Goal: Information Seeking & Learning: Learn about a topic

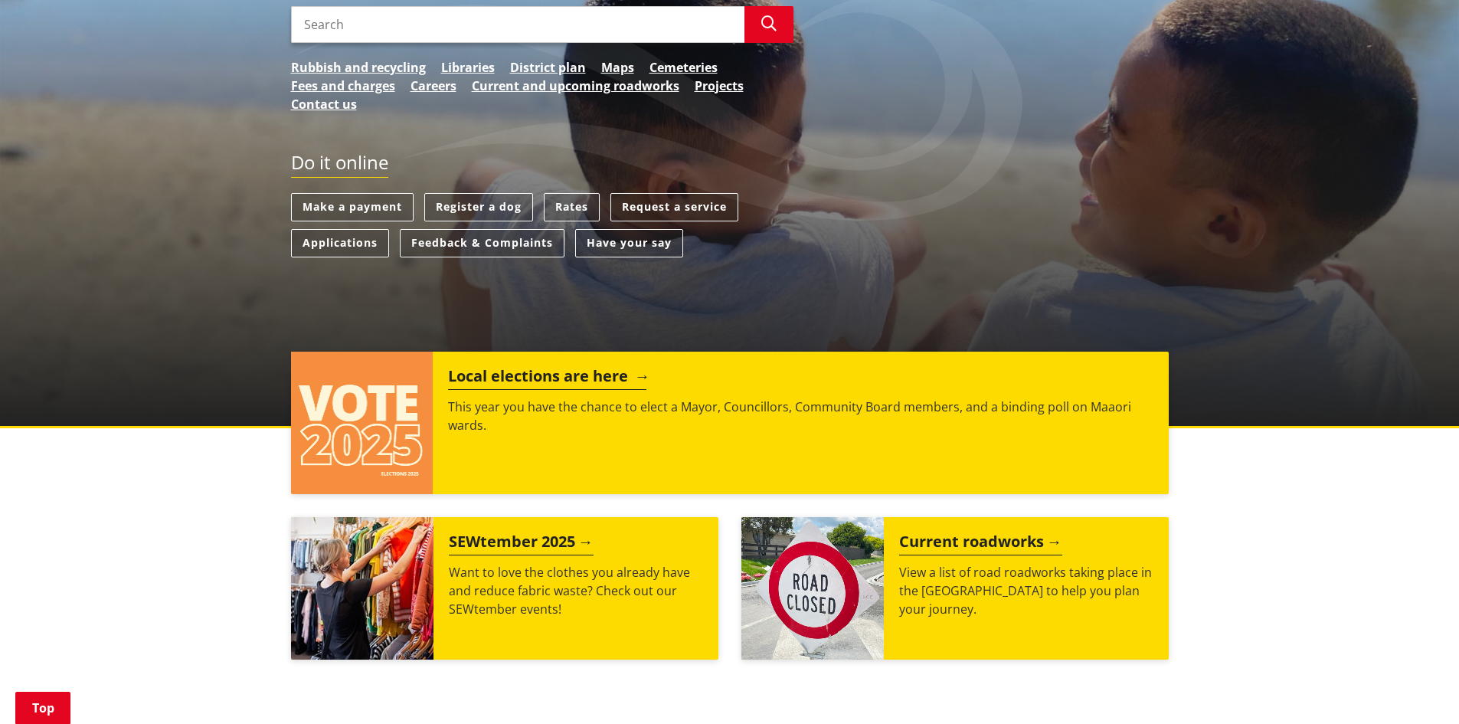
scroll to position [306, 0]
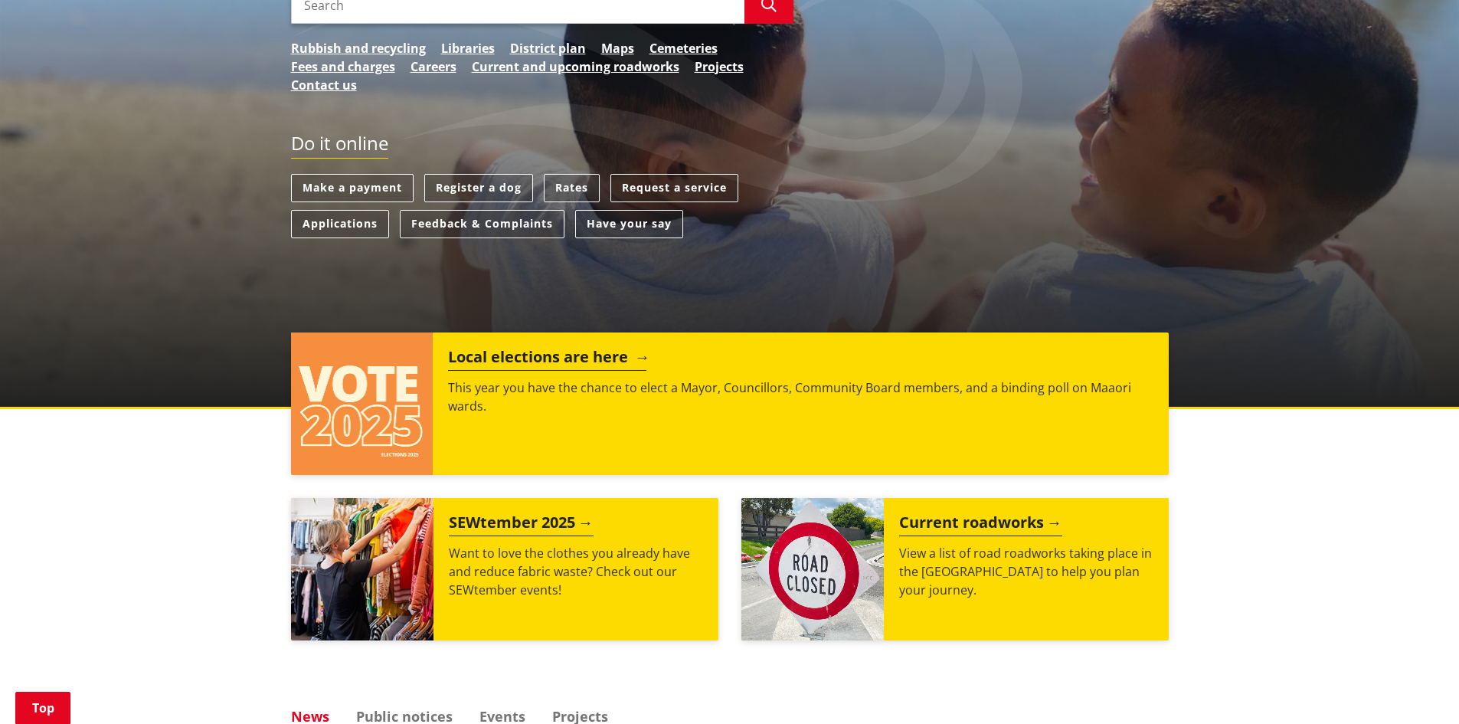
click at [494, 356] on h2 "Local elections are here" at bounding box center [547, 359] width 198 height 23
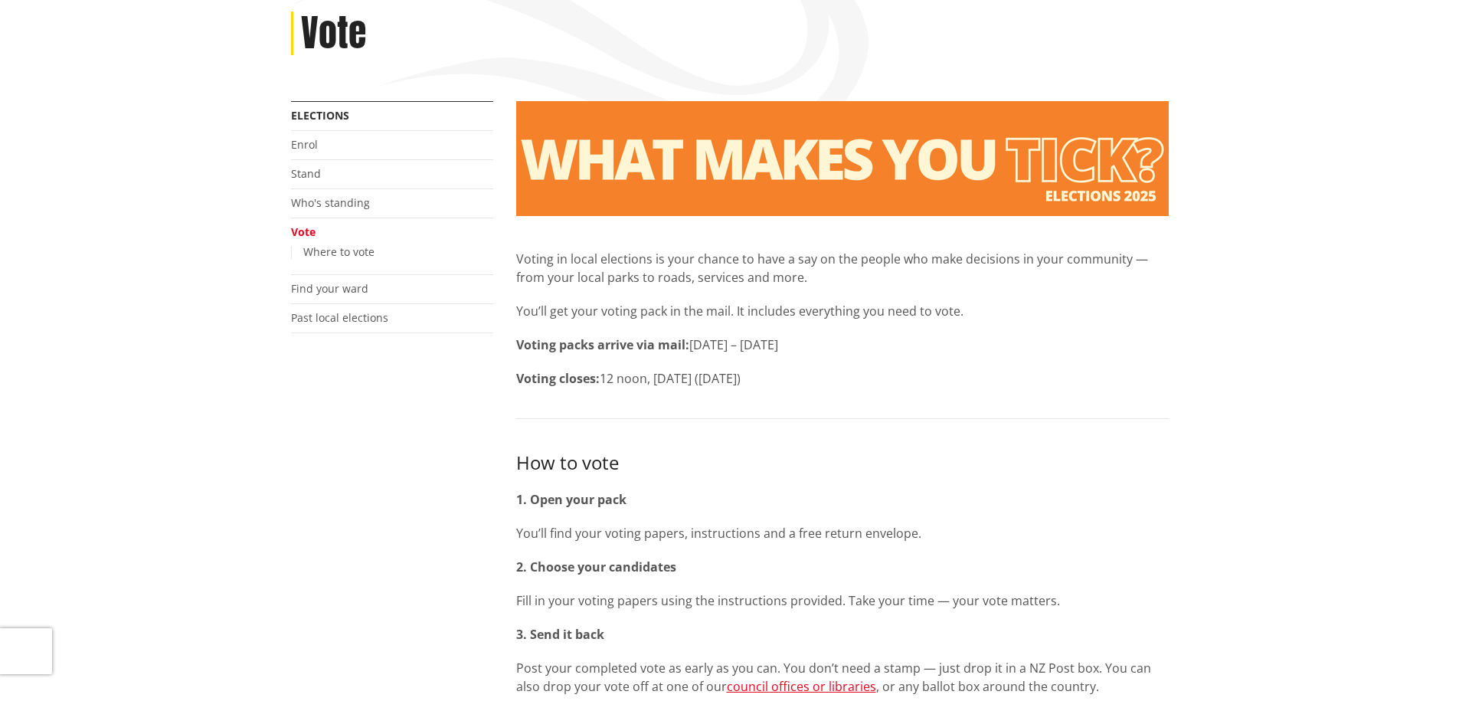
scroll to position [230, 0]
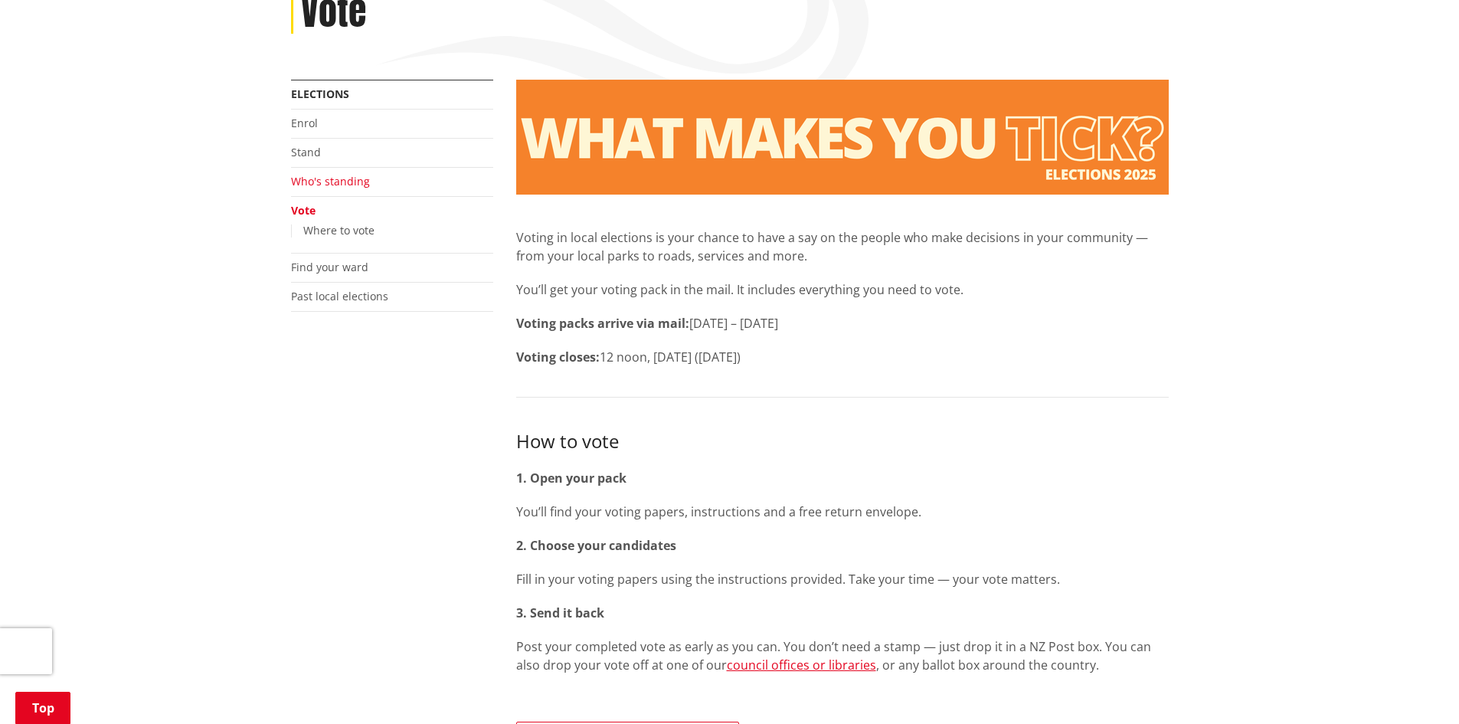
click at [351, 181] on link "Who's standing" at bounding box center [330, 181] width 79 height 15
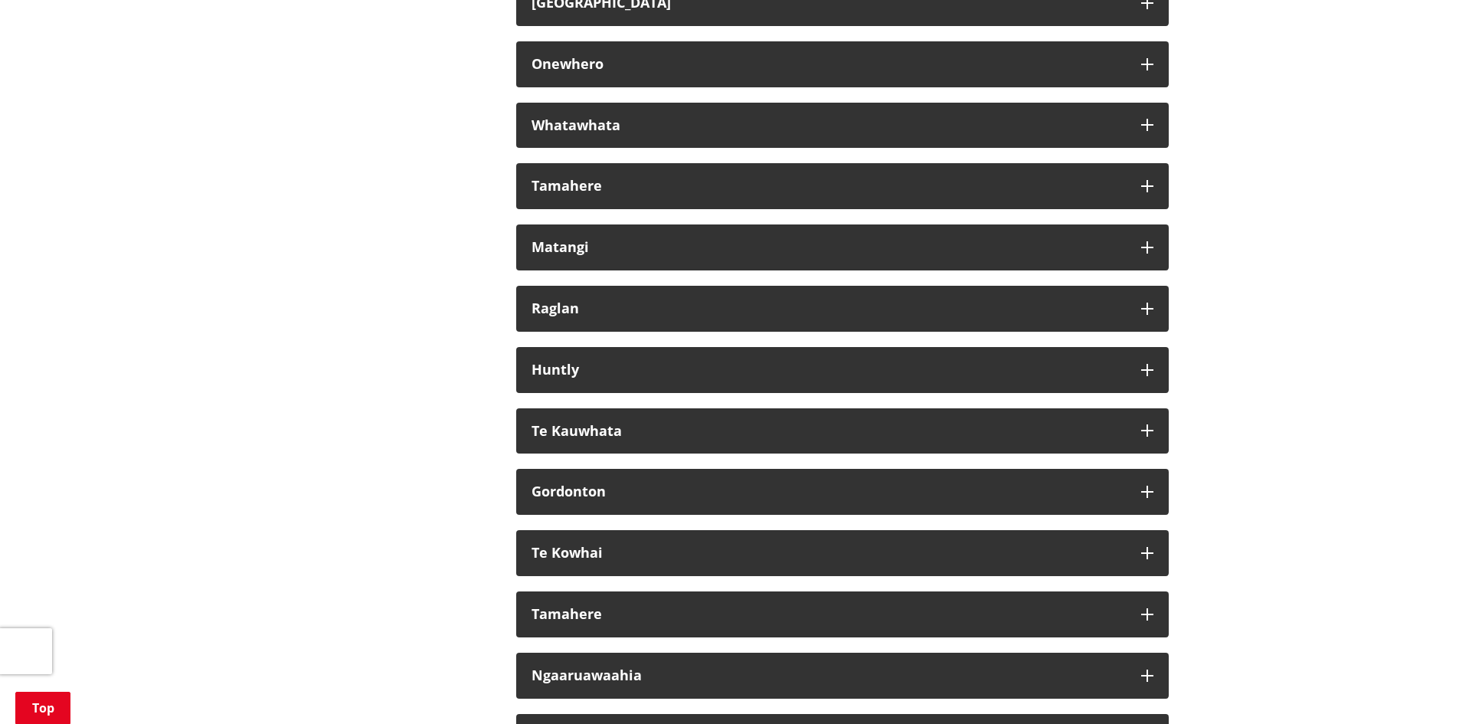
scroll to position [9039, 0]
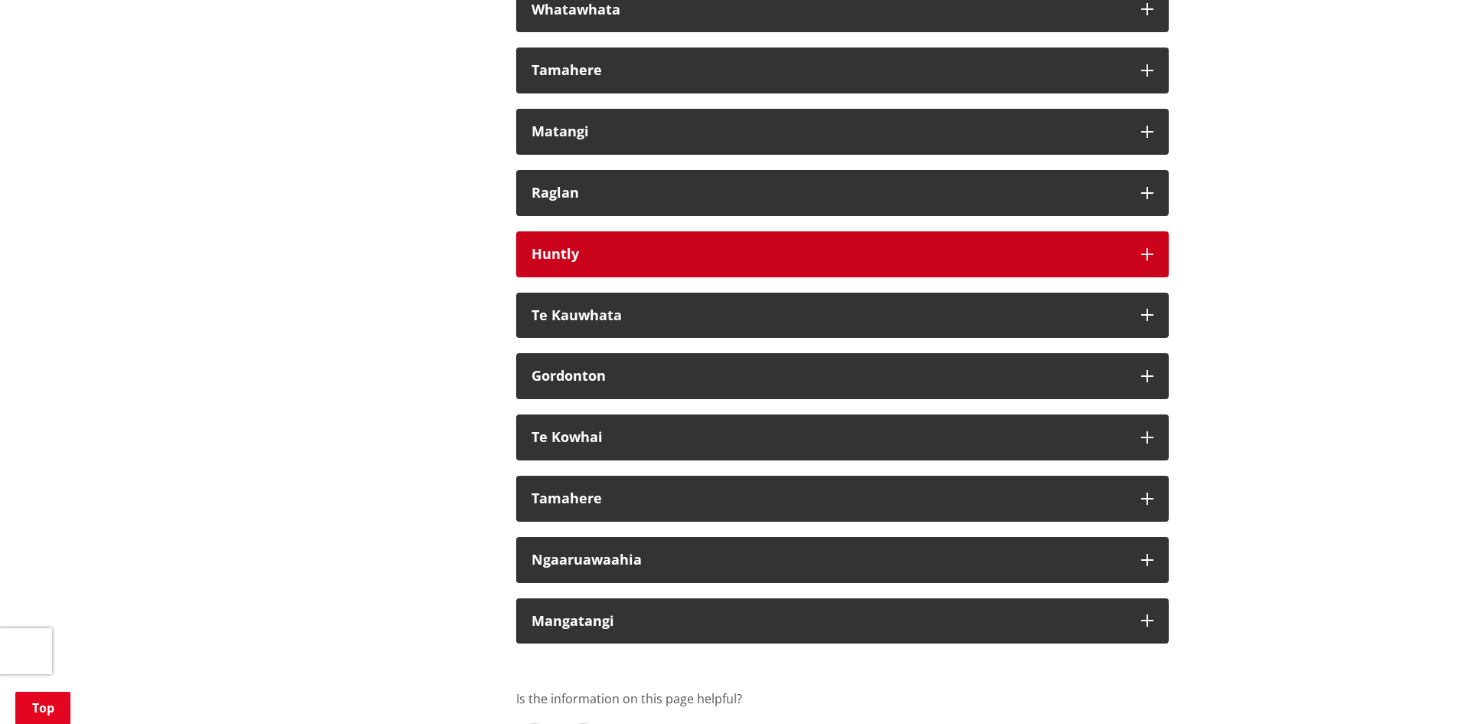
click at [583, 277] on button "Huntly" at bounding box center [842, 254] width 653 height 46
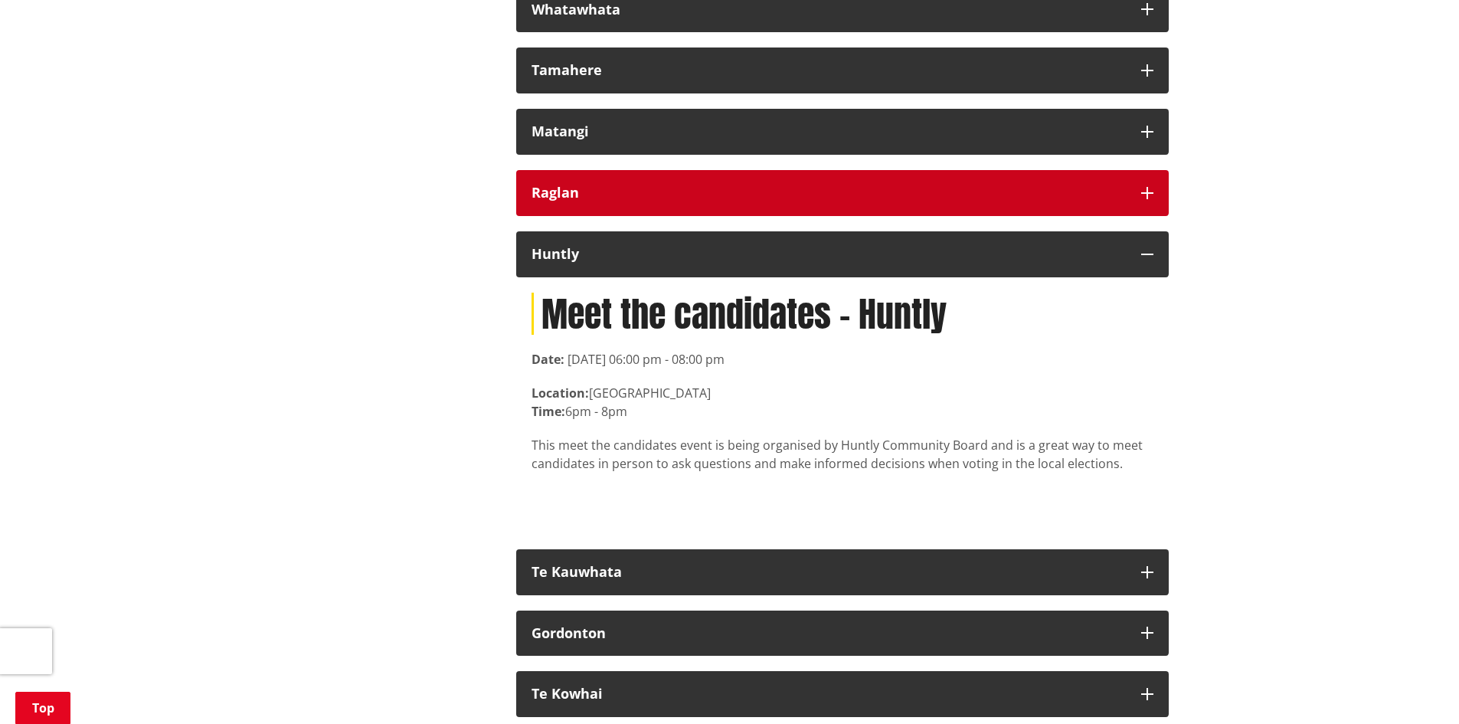
click at [599, 216] on button "Raglan" at bounding box center [842, 193] width 653 height 46
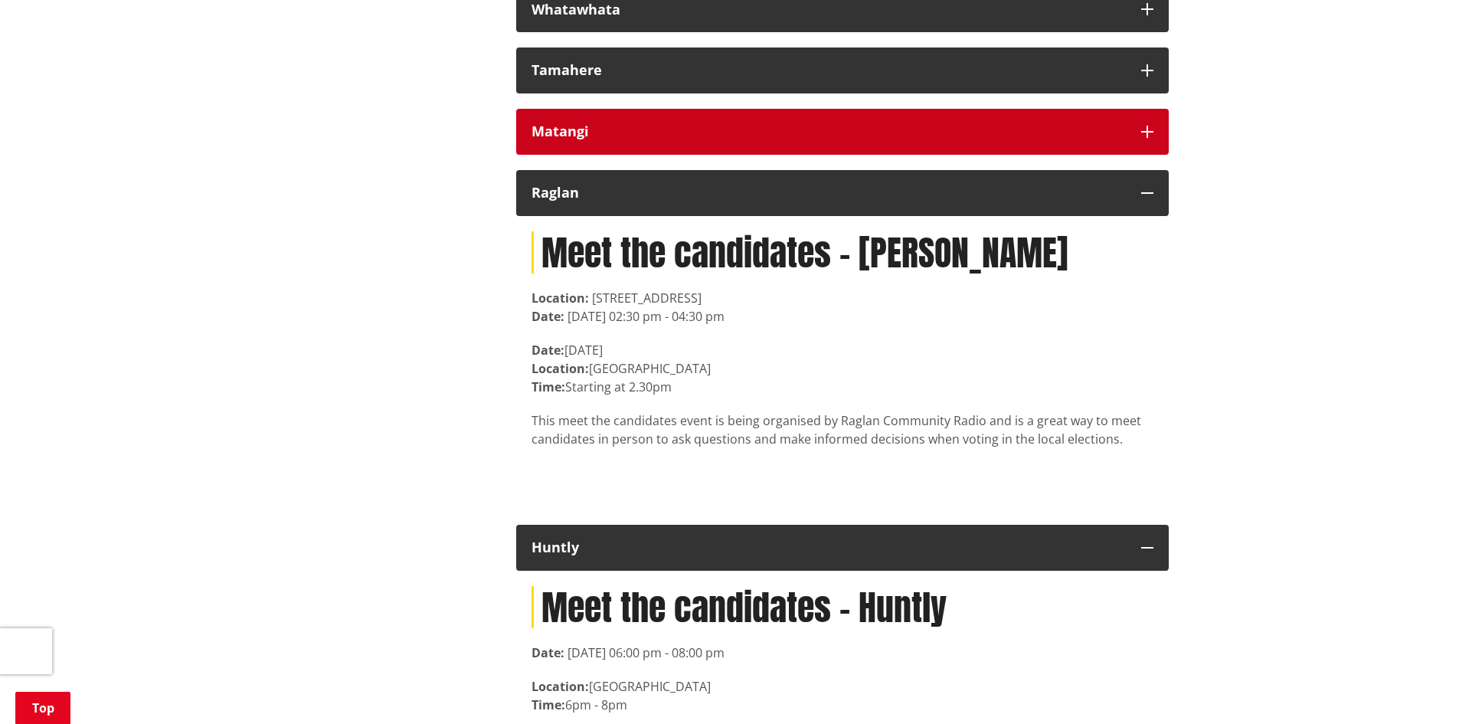
click at [578, 139] on div "Matangi" at bounding box center [829, 131] width 594 height 15
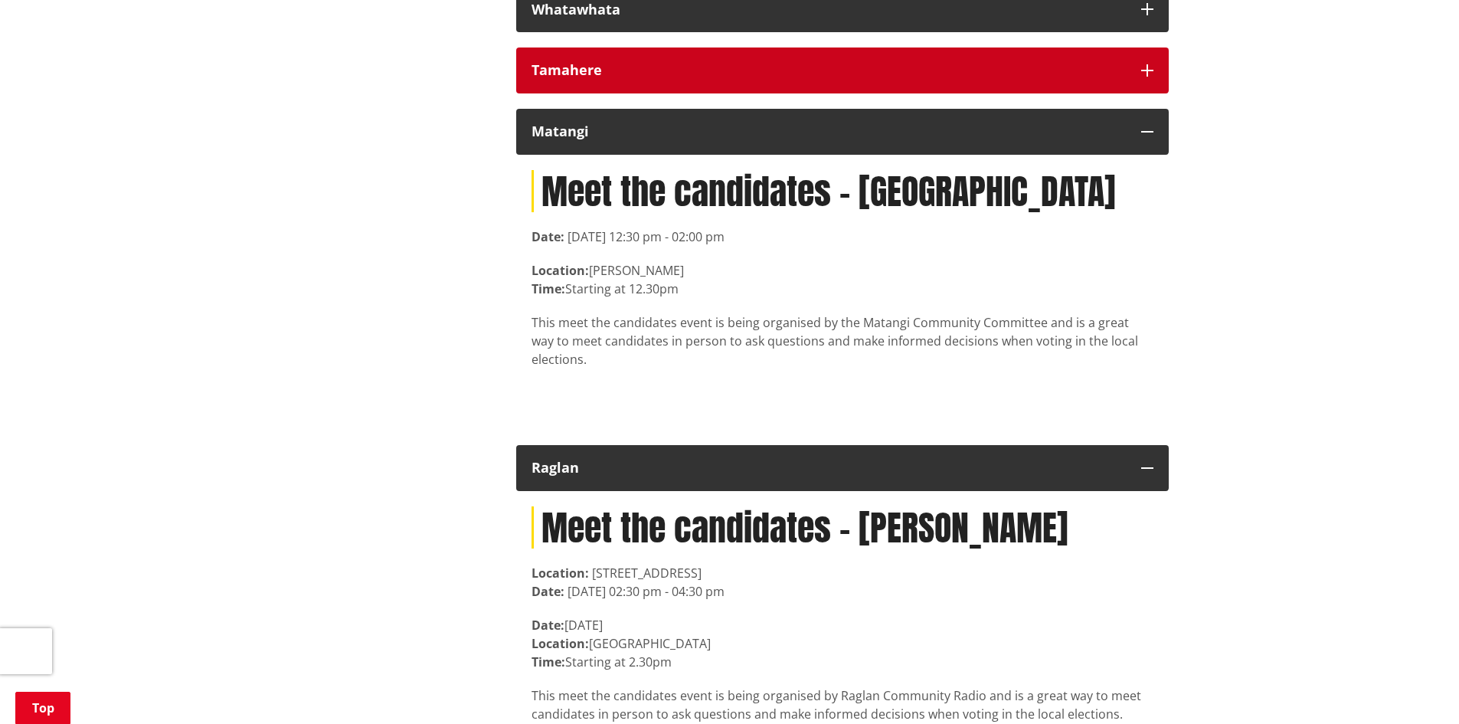
click at [571, 78] on div "Tamahere" at bounding box center [829, 70] width 594 height 15
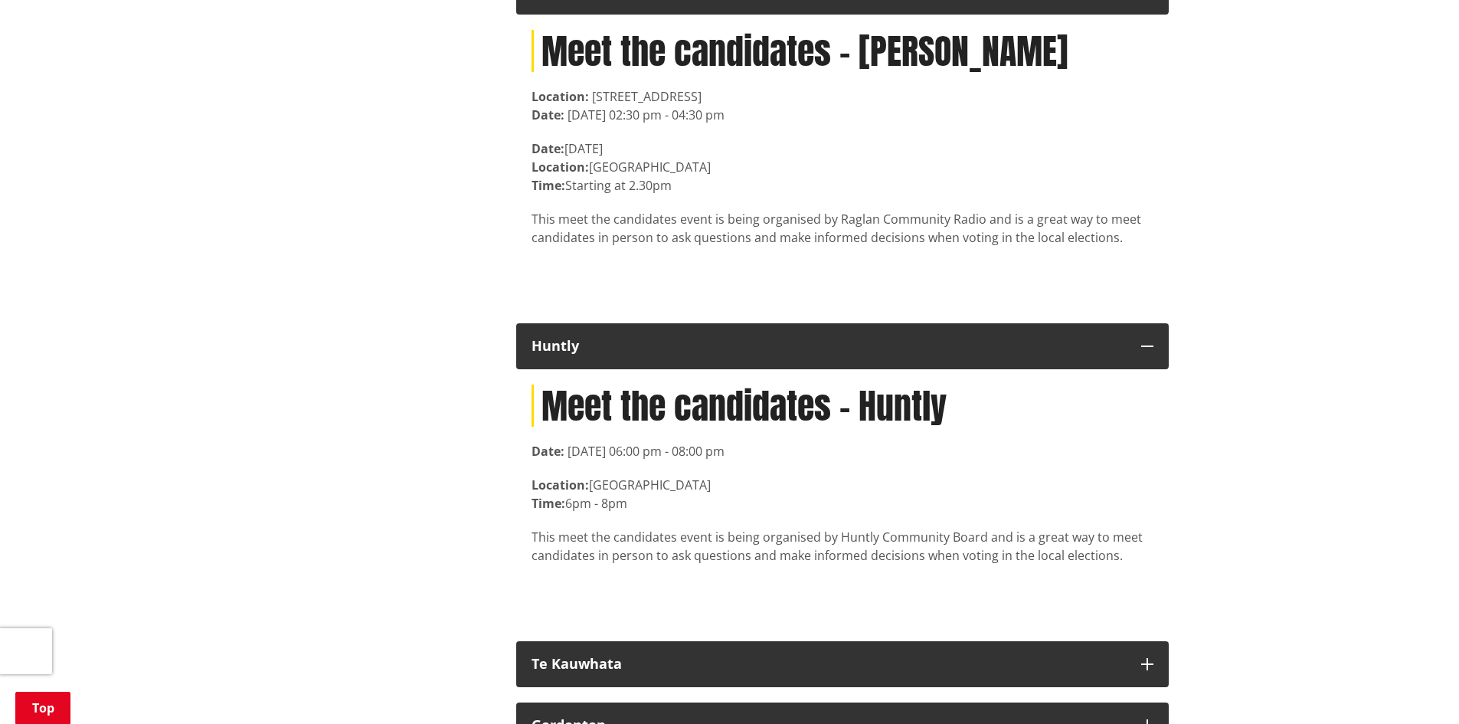
scroll to position [9882, 0]
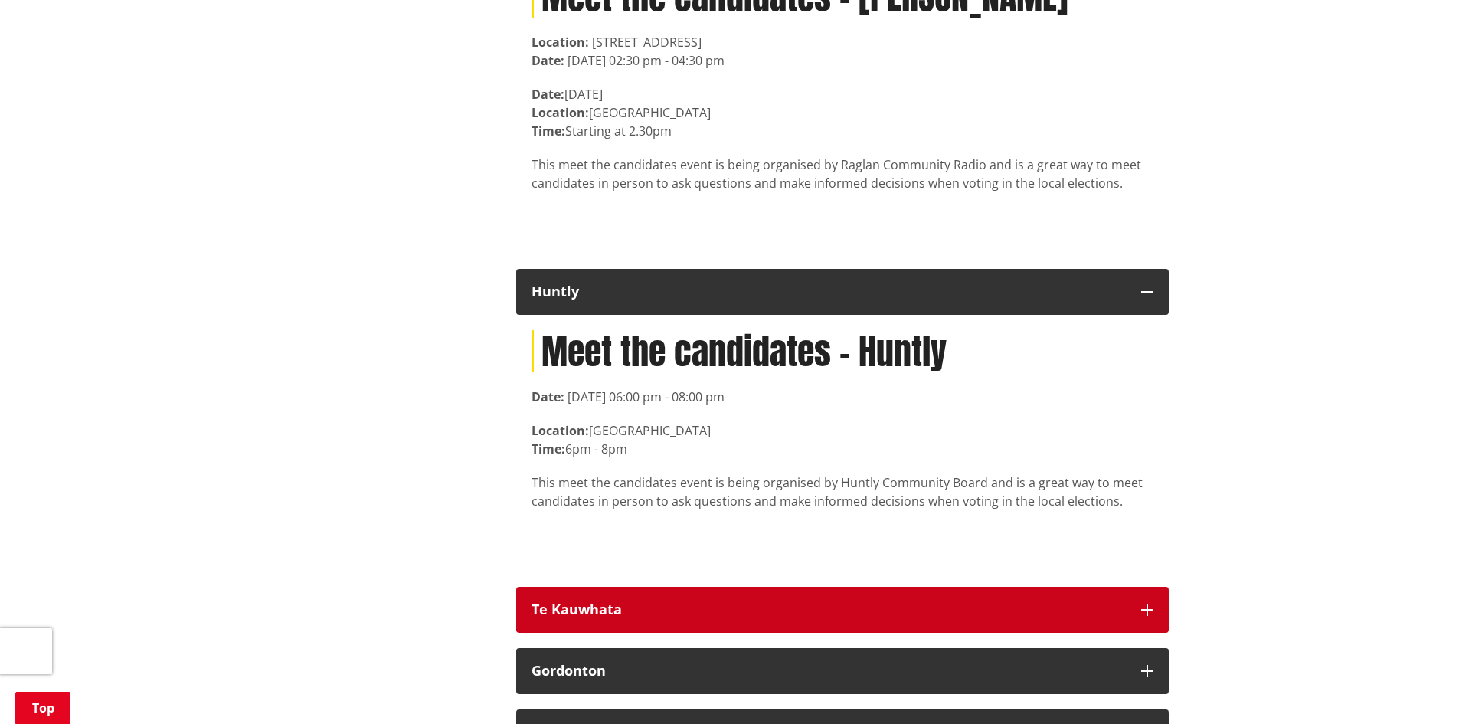
click at [1161, 631] on button "Te Kauwhata" at bounding box center [842, 610] width 653 height 46
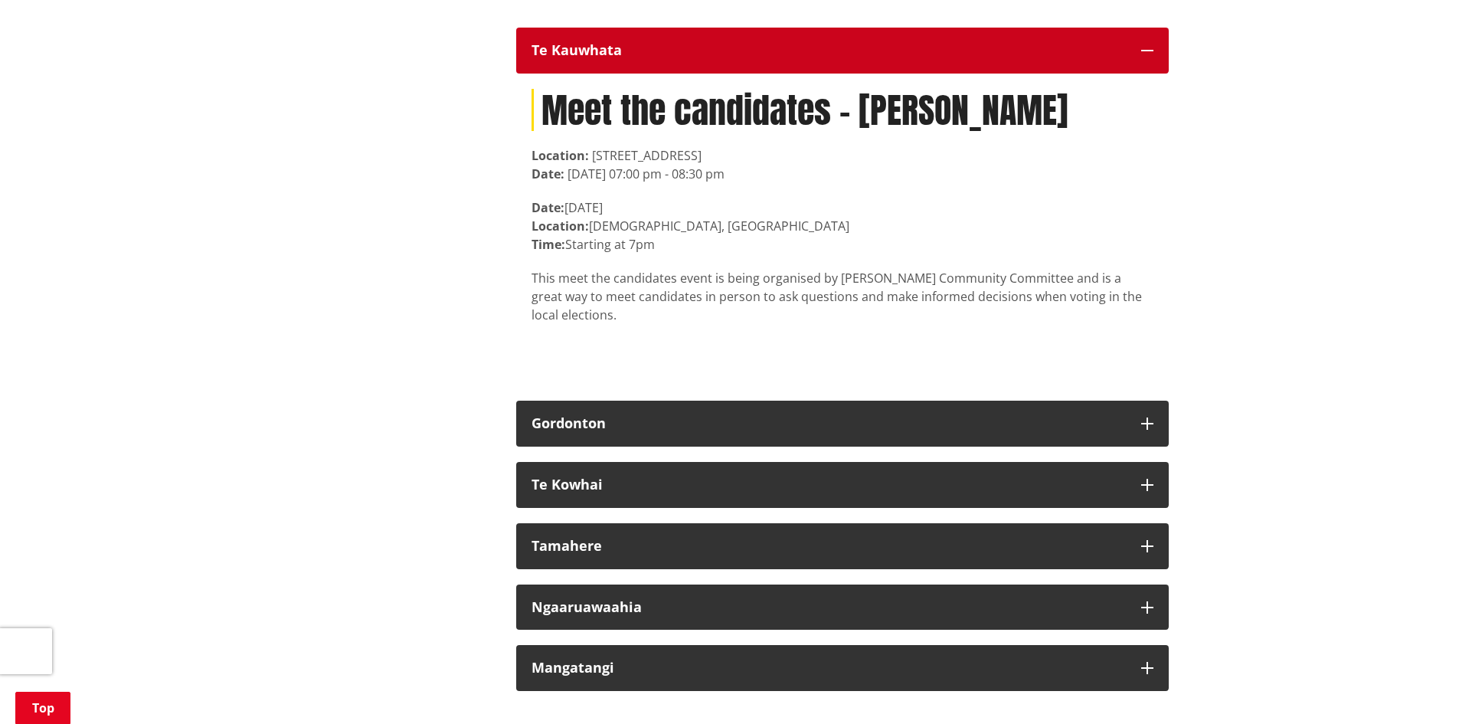
scroll to position [10495, 0]
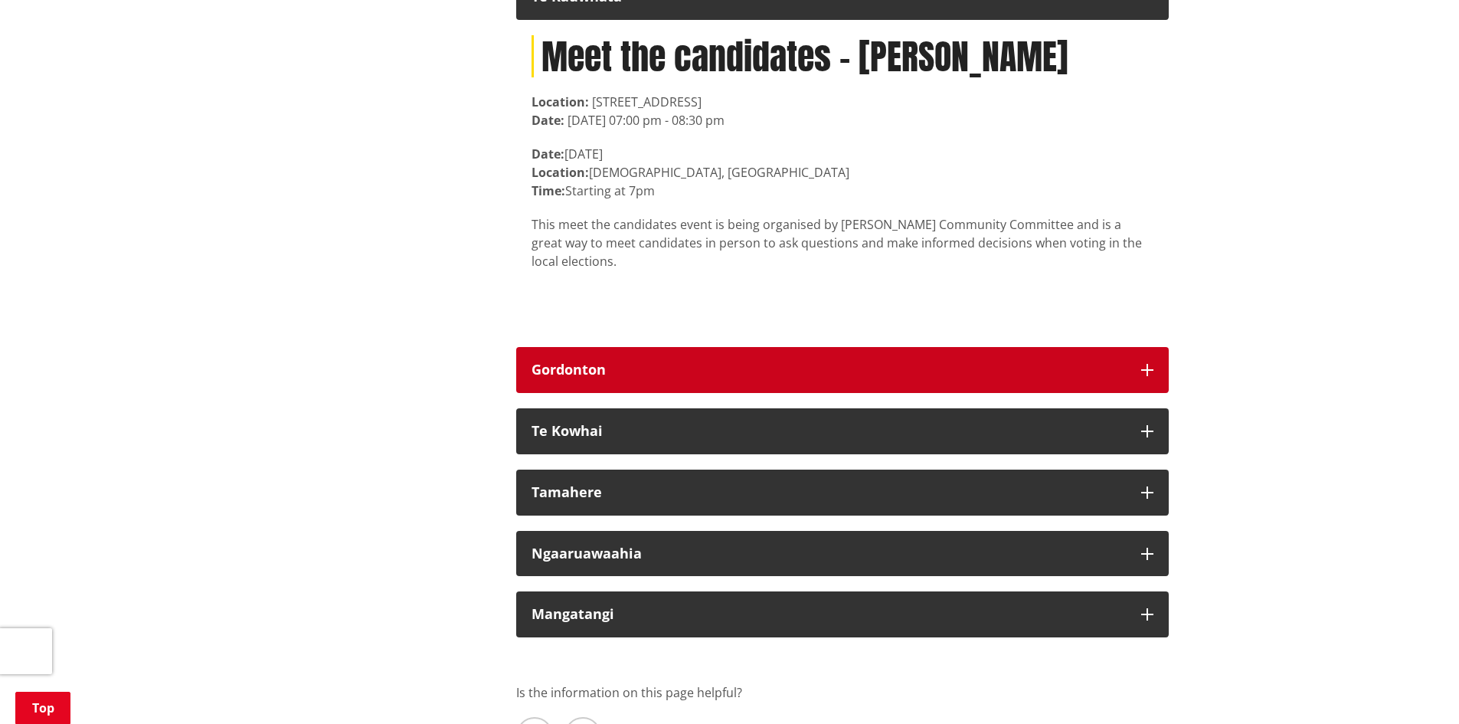
click at [1138, 381] on button "Gordonton" at bounding box center [842, 370] width 653 height 46
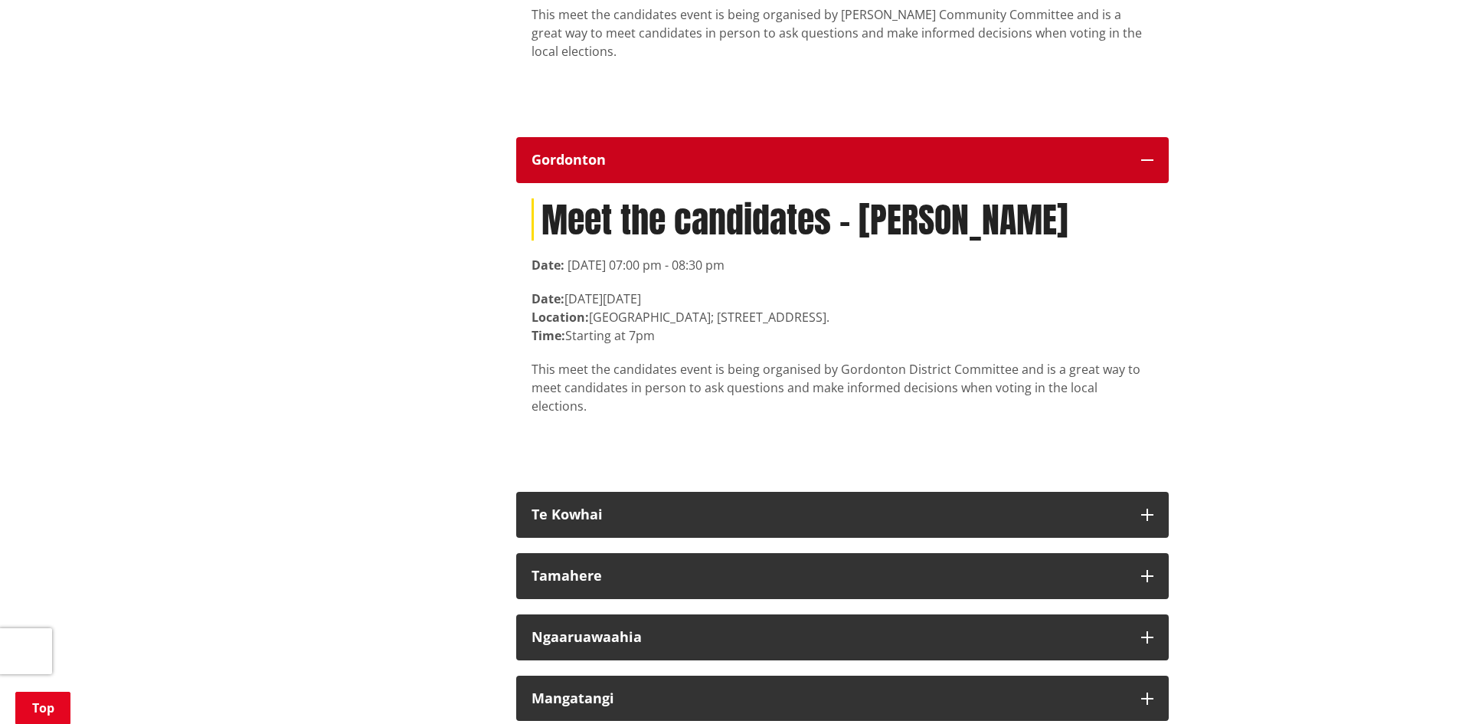
scroll to position [10725, 0]
